Goal: Task Accomplishment & Management: Manage account settings

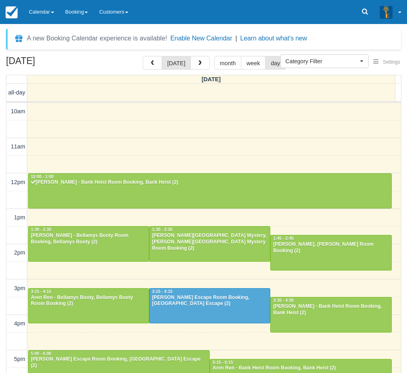
select select
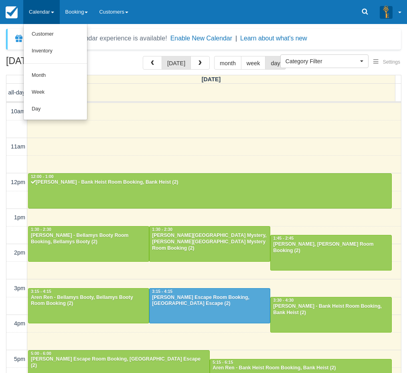
select select
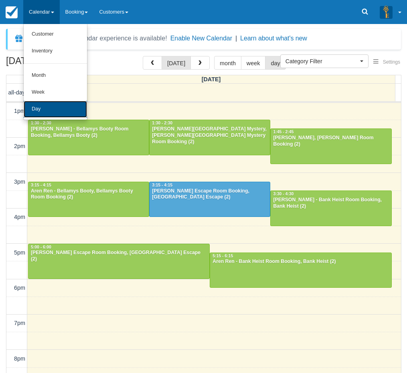
click at [47, 105] on link "Day" at bounding box center [55, 109] width 63 height 17
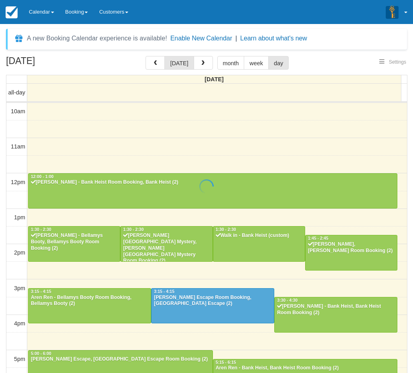
select select
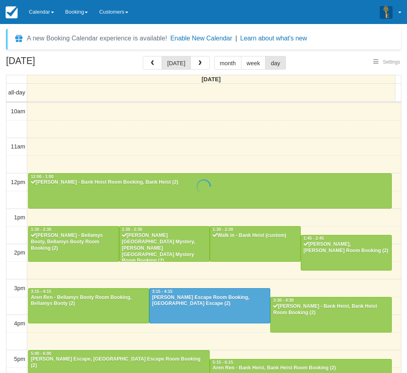
scroll to position [142, 0]
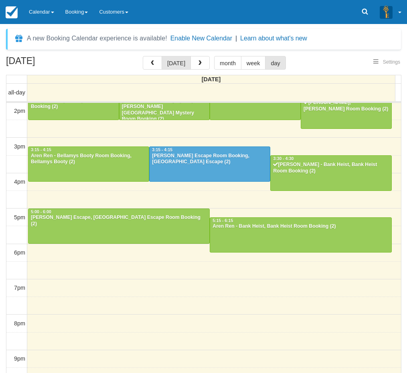
select select
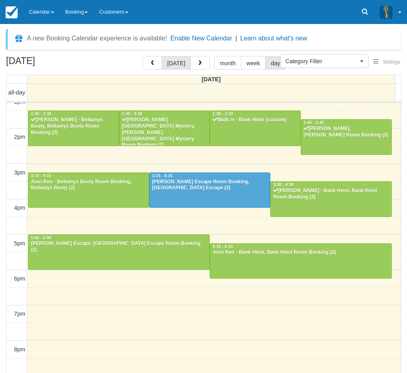
scroll to position [102, 0]
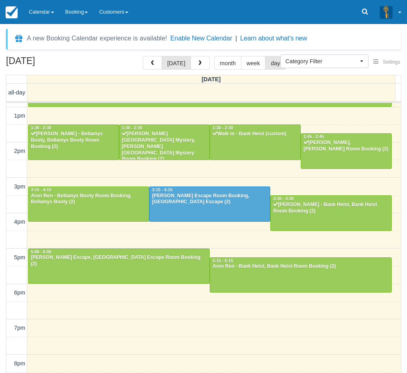
click at [4, 240] on div "September 14, 2025 today month week day Sunday all-day 10am 11am 12pm 1pm 2pm 3…" at bounding box center [203, 226] width 407 height 341
click at [0, 288] on div "September 14, 2025 today month week day Sunday all-day 10am 11am 12pm 1pm 2pm 3…" at bounding box center [203, 226] width 407 height 341
click at [4, 248] on div "September 14, 2025 today month week day Sunday all-day 10am 11am 12pm 1pm 2pm 3…" at bounding box center [203, 226] width 407 height 341
click at [5, 178] on div "September 14, 2025 today month week day Sunday all-day 10am 11am 12pm 1pm 2pm 3…" at bounding box center [203, 226] width 407 height 341
click at [122, 202] on div "Aren Ren - Bellamys Booty Room Booking, Bellamys Booty (2)" at bounding box center [88, 199] width 116 height 13
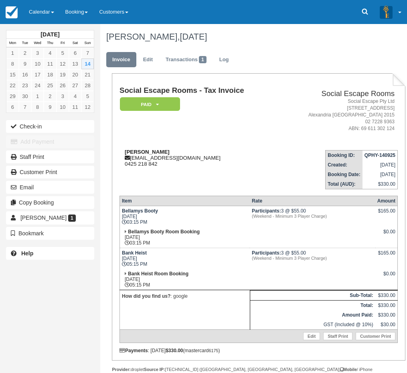
scroll to position [38, 0]
click at [33, 10] on link "Calendar" at bounding box center [41, 12] width 36 height 24
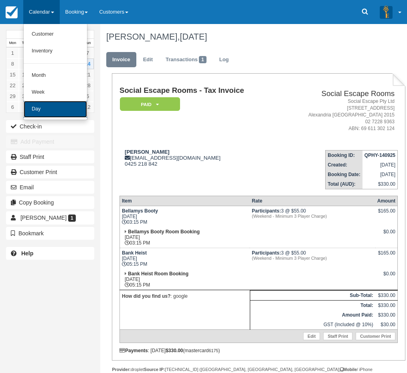
click at [39, 107] on link "Day" at bounding box center [55, 109] width 63 height 17
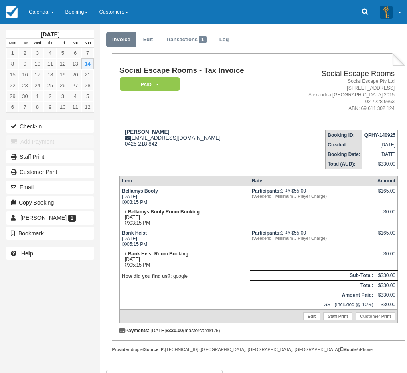
scroll to position [38, 0]
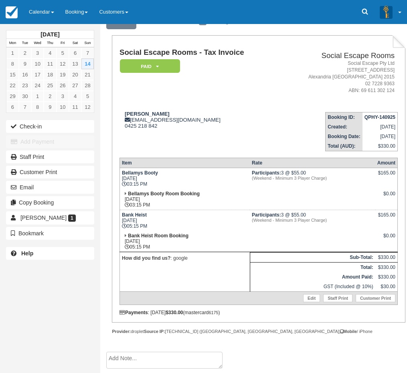
click at [3, 292] on div "[DATE] Mon Tue Wed Thu Fri Sat Sun 1 2 3 4 5 6 7 8 9 10 11 12 13 14 15 16 17 18…" at bounding box center [50, 186] width 100 height 373
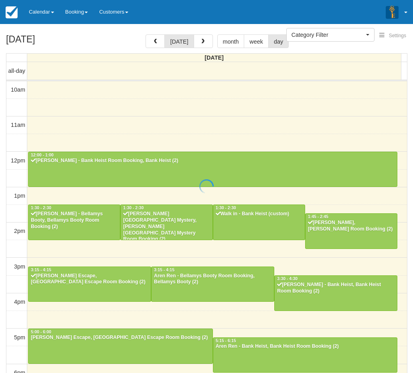
select select
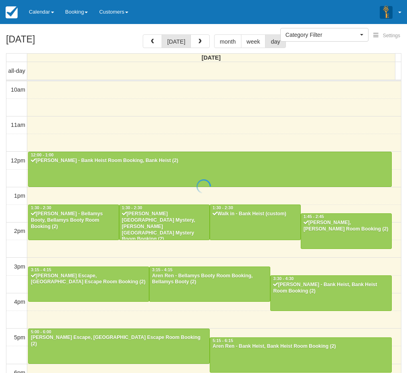
scroll to position [149, 0]
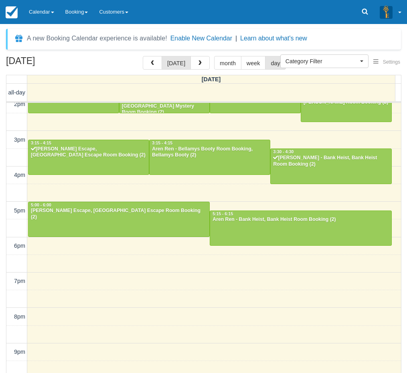
click at [1, 280] on div "[DATE] [DATE] month week day [DATE] all-day 10am 11am 12pm 1pm 2pm 3pm 4pm 5pm …" at bounding box center [203, 226] width 407 height 341
click at [2, 230] on div "[DATE] [DATE] month week day [DATE] all-day 10am 11am 12pm 1pm 2pm 3pm 4pm 5pm …" at bounding box center [203, 226] width 407 height 341
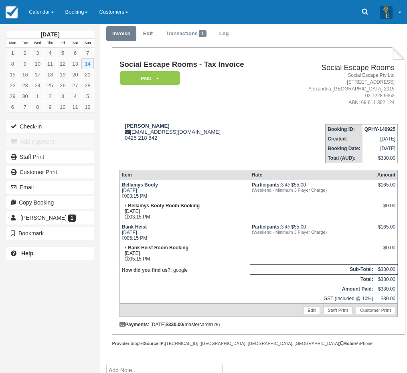
scroll to position [38, 0]
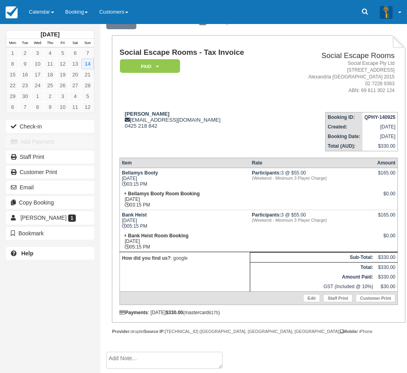
click at [147, 358] on textarea at bounding box center [164, 360] width 116 height 17
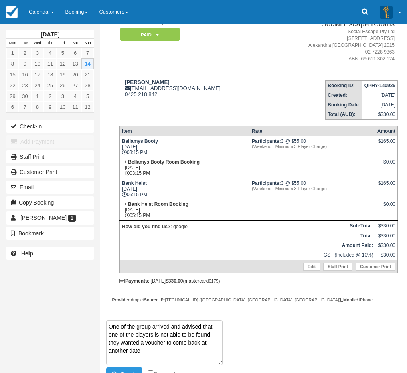
scroll to position [80, 0]
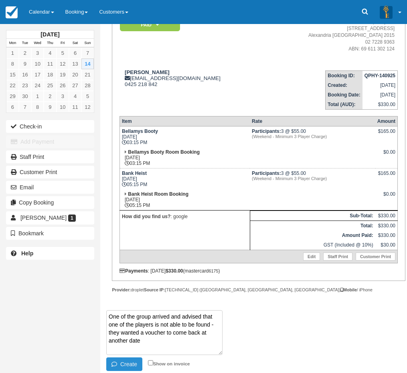
type textarea "One of the group arrived and advised that one of the players is not able to be …"
click at [127, 366] on button "Create" at bounding box center [124, 365] width 36 height 14
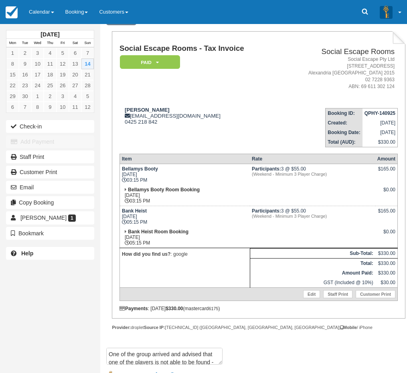
scroll to position [38, 0]
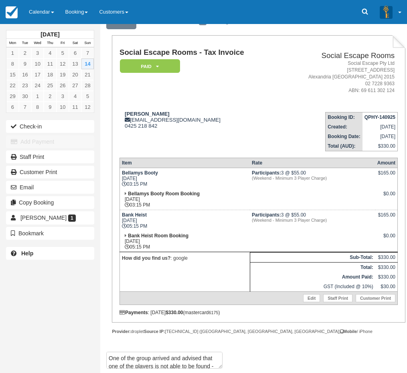
click at [11, 296] on div "September 2025 Mon Tue Wed Thu Fri Sat Sun 1 2 3 4 5 6 7 8 9 10 11 12 13 14 15 …" at bounding box center [50, 186] width 100 height 373
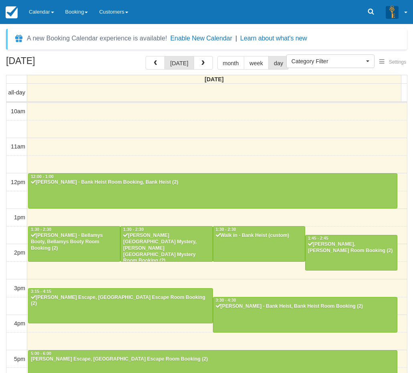
select select
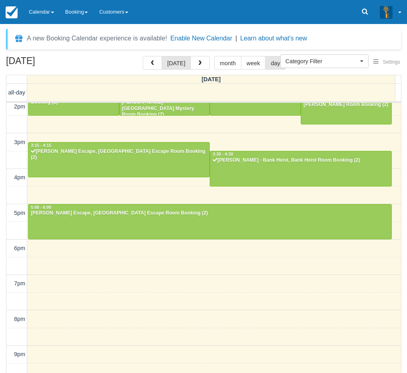
scroll to position [148, 0]
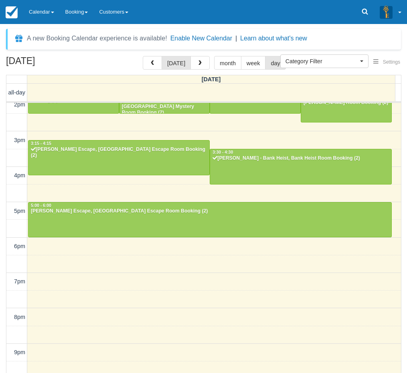
click at [3, 270] on div "[DATE] [DATE] month week day [DATE] all-day 10am 11am 12pm 1pm 2pm 3pm 4pm 5pm …" at bounding box center [203, 226] width 407 height 341
click at [2, 273] on div "[DATE] [DATE] month week day [DATE] all-day 10am 11am 12pm 1pm 2pm 3pm 4pm 5pm …" at bounding box center [203, 226] width 407 height 341
click at [4, 260] on div "[DATE] [DATE] month week day [DATE] all-day 10am 11am 12pm 1pm 2pm 3pm 4pm 5pm …" at bounding box center [203, 226] width 407 height 341
click at [0, 260] on div "[DATE] [DATE] month week day [DATE] all-day 10am 11am 12pm 1pm 2pm 3pm 4pm 5pm …" at bounding box center [203, 226] width 407 height 341
click at [5, 286] on div "[DATE] [DATE] month week day [DATE] all-day 10am 11am 12pm 1pm 2pm 3pm 4pm 5pm …" at bounding box center [203, 226] width 407 height 341
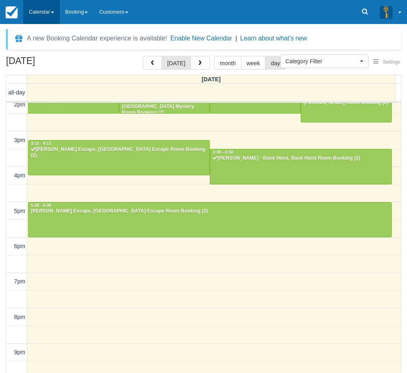
click at [35, 11] on link "Calendar" at bounding box center [41, 12] width 36 height 24
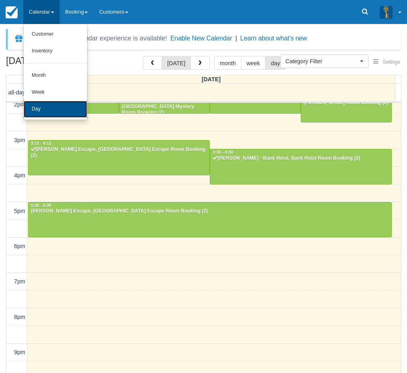
click at [40, 103] on link "Day" at bounding box center [55, 109] width 63 height 17
